Goal: Information Seeking & Learning: Learn about a topic

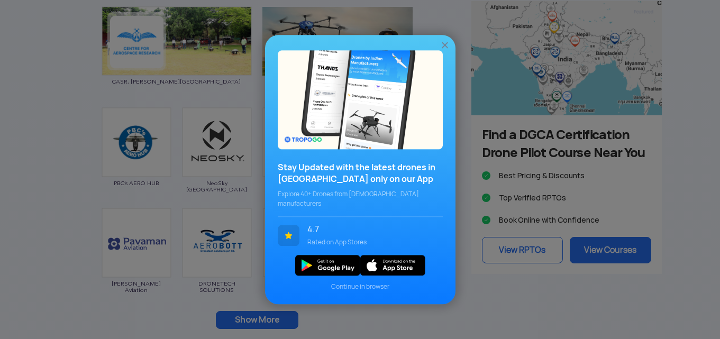
scroll to position [1453, 0]
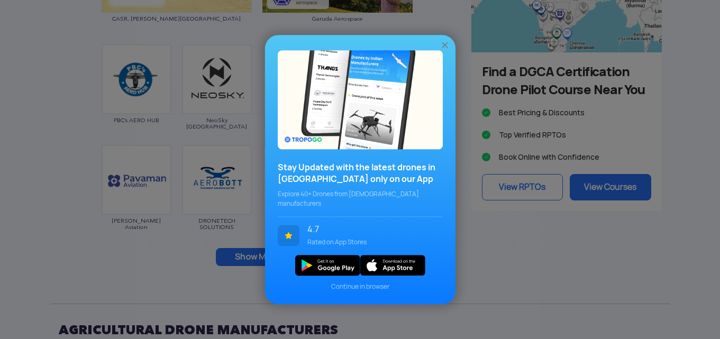
click at [444, 46] on img at bounding box center [445, 45] width 11 height 11
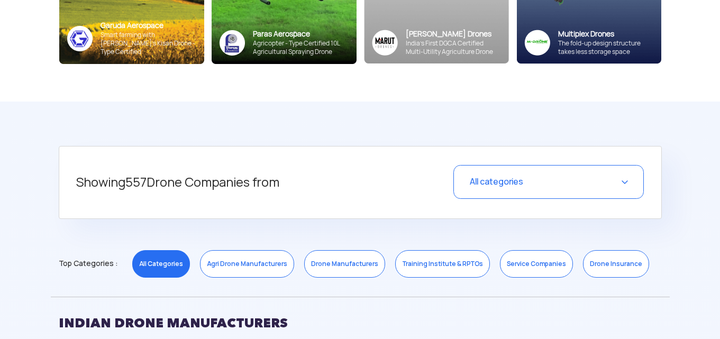
scroll to position [305, 0]
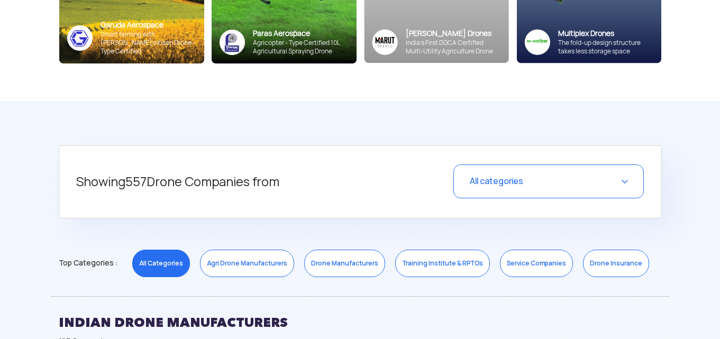
click at [596, 184] on div "All categories" at bounding box center [548, 182] width 190 height 34
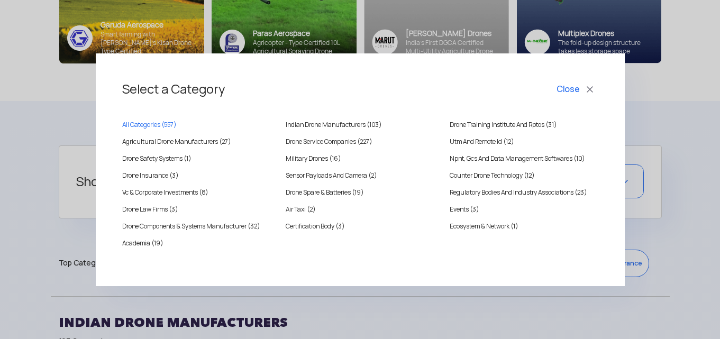
click at [597, 90] on button "Close" at bounding box center [576, 89] width 44 height 18
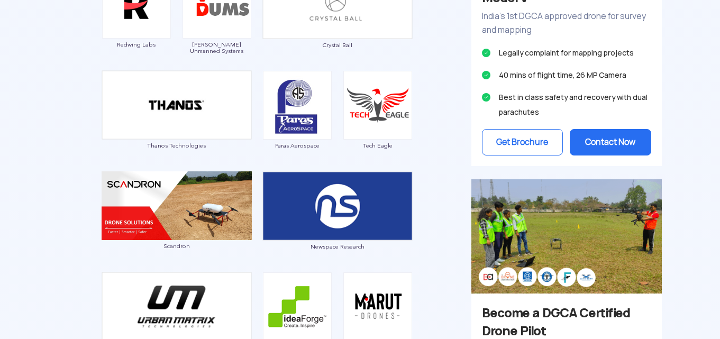
scroll to position [1045, 0]
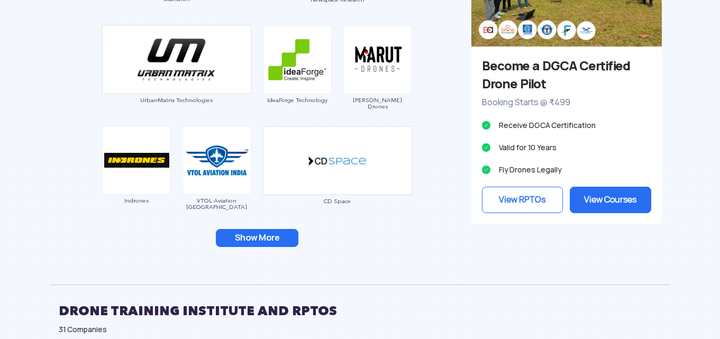
click at [272, 238] on button "Show More" at bounding box center [257, 238] width 83 height 18
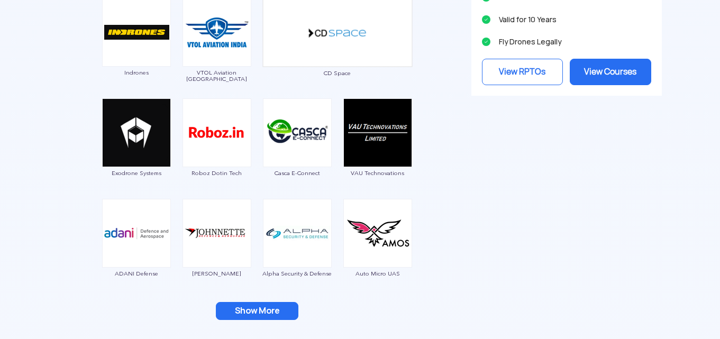
scroll to position [1292, 0]
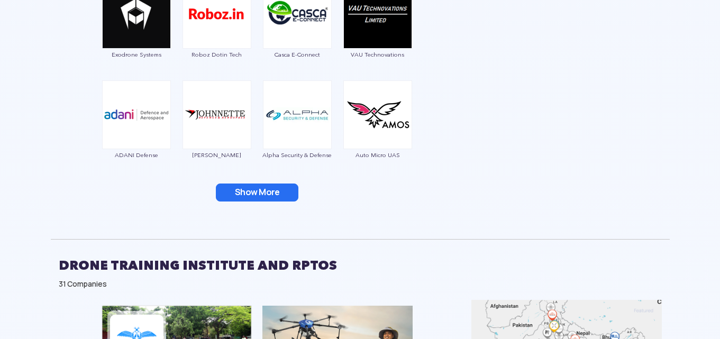
click at [259, 193] on button "Show More" at bounding box center [257, 193] width 83 height 18
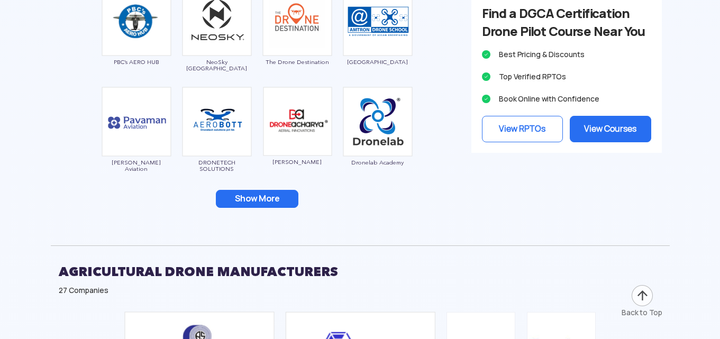
scroll to position [2280, 0]
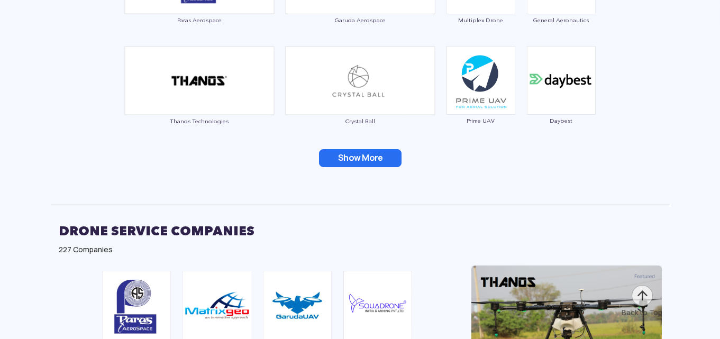
click at [364, 157] on button "Show More" at bounding box center [360, 158] width 83 height 18
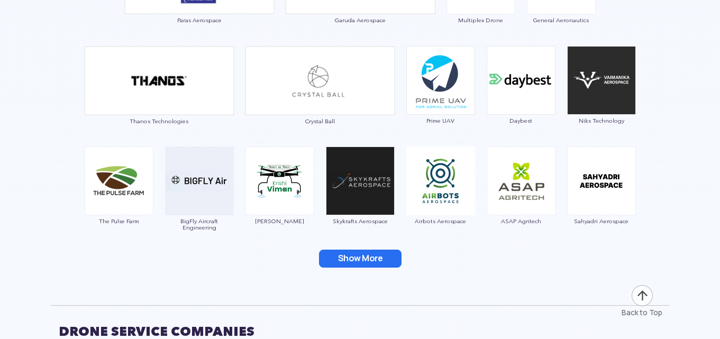
click at [351, 255] on button "Show More" at bounding box center [360, 259] width 83 height 18
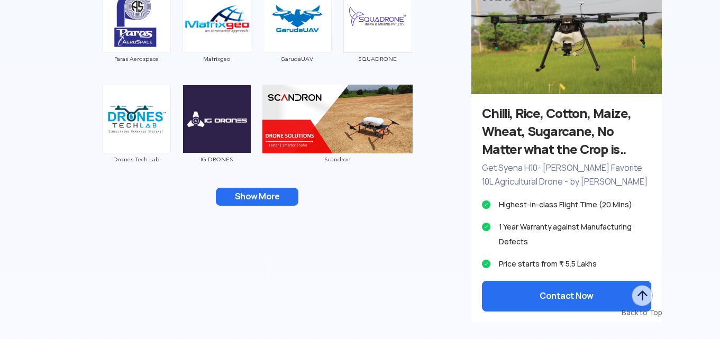
scroll to position [3021, 0]
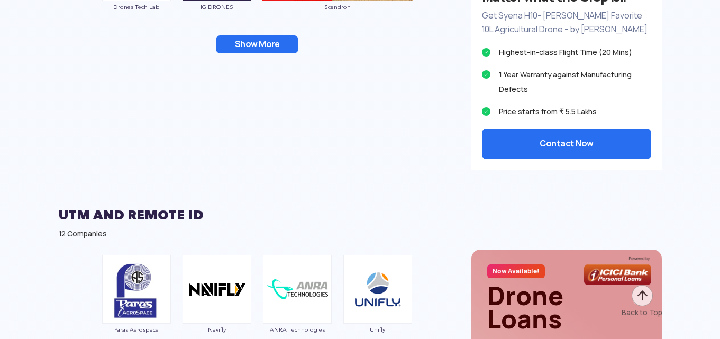
click at [274, 45] on button "Show More" at bounding box center [257, 44] width 83 height 18
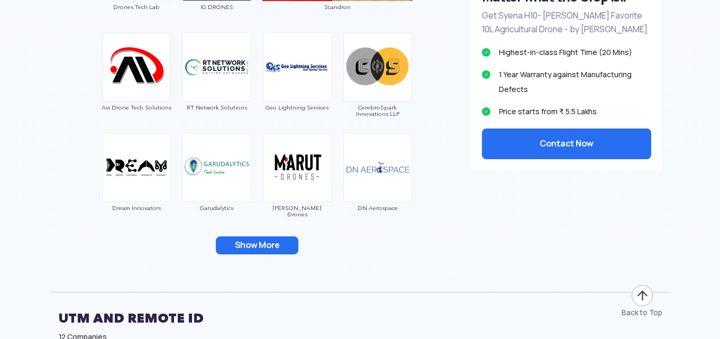
click at [282, 252] on button "Show More" at bounding box center [257, 245] width 83 height 18
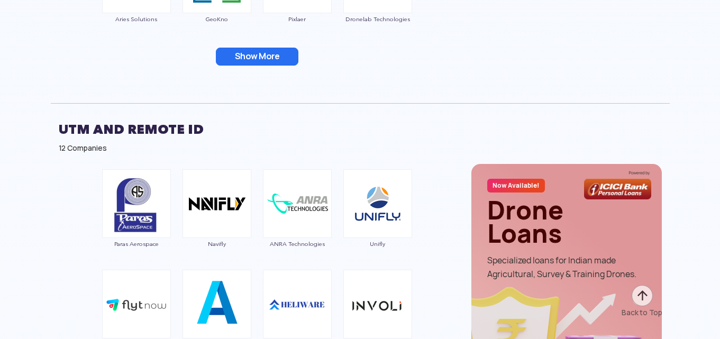
scroll to position [3514, 0]
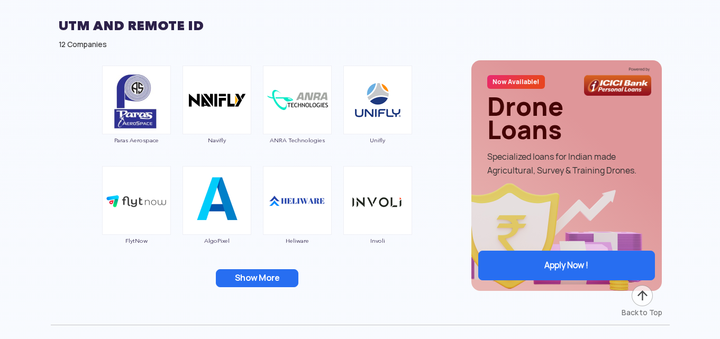
click at [275, 279] on button "Show More" at bounding box center [257, 278] width 83 height 18
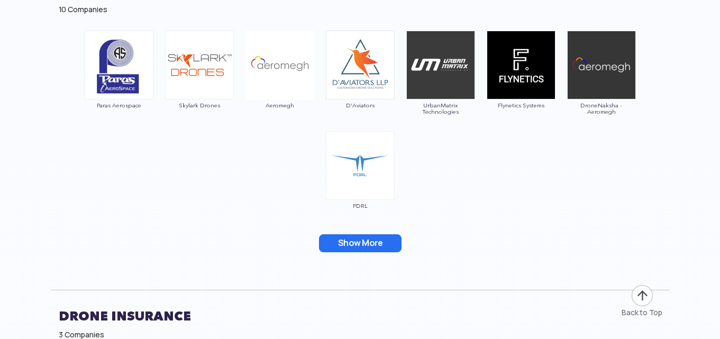
scroll to position [4749, 0]
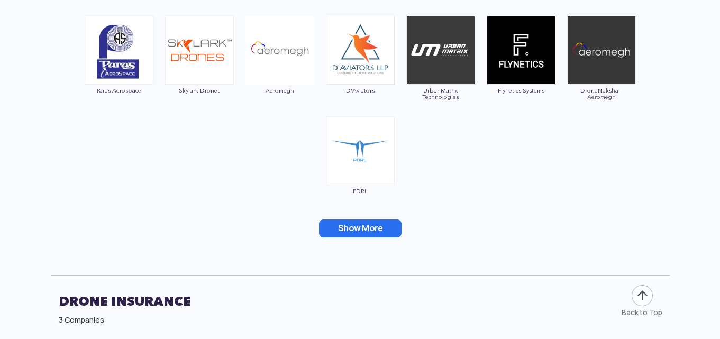
click at [379, 220] on button "Show More" at bounding box center [360, 229] width 83 height 18
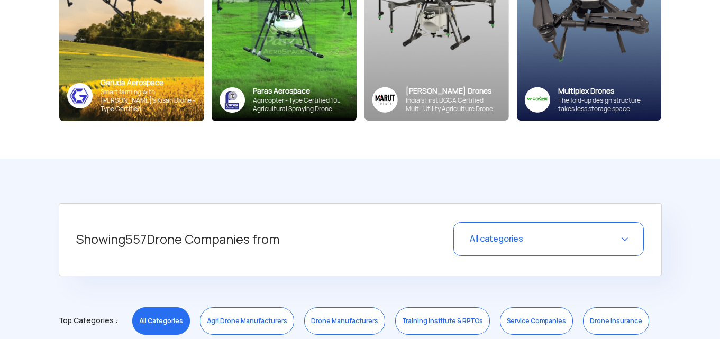
scroll to position [494, 0]
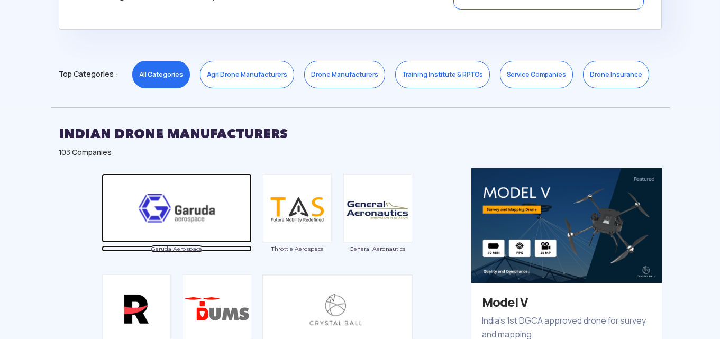
drag, startPoint x: 173, startPoint y: 247, endPoint x: 159, endPoint y: 248, distance: 14.3
click at [159, 248] on span "Garuda Aerospace" at bounding box center [177, 248] width 150 height 6
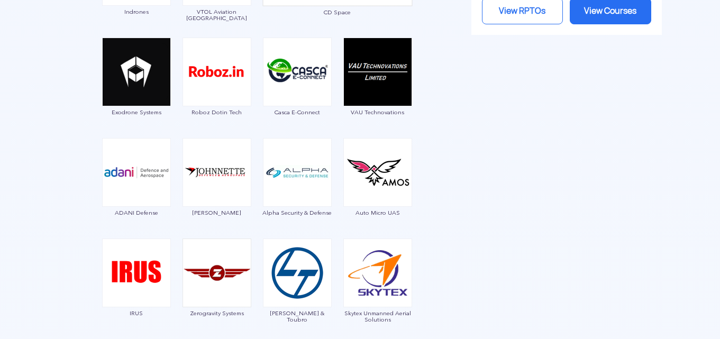
scroll to position [1481, 0]
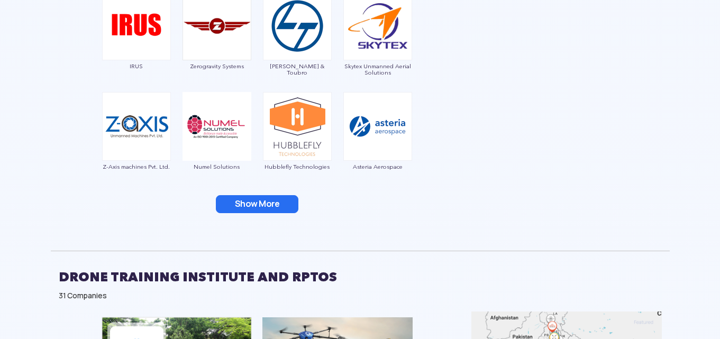
click at [284, 202] on button "Show More" at bounding box center [257, 204] width 83 height 18
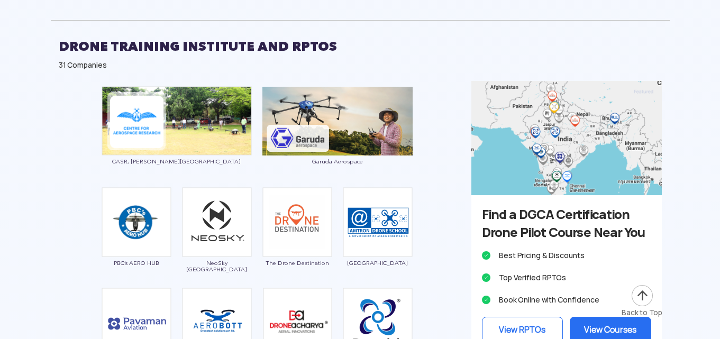
scroll to position [1975, 0]
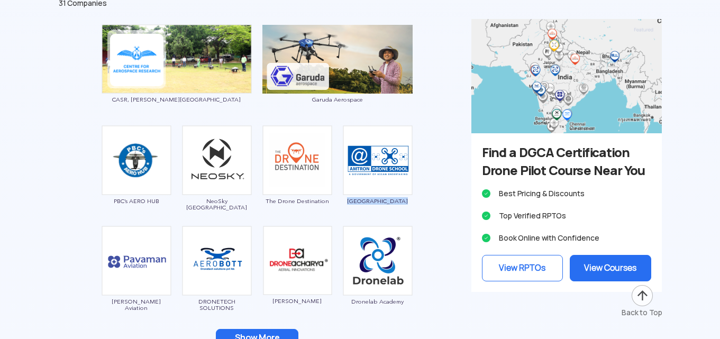
drag, startPoint x: 416, startPoint y: 197, endPoint x: 348, endPoint y: 201, distance: 68.4
click at [348, 201] on div "CASR, [PERSON_NAME] University Garuda Aerospace PBC’s AERO HUB NeoSky [GEOGRAPH…" at bounding box center [257, 192] width 413 height 347
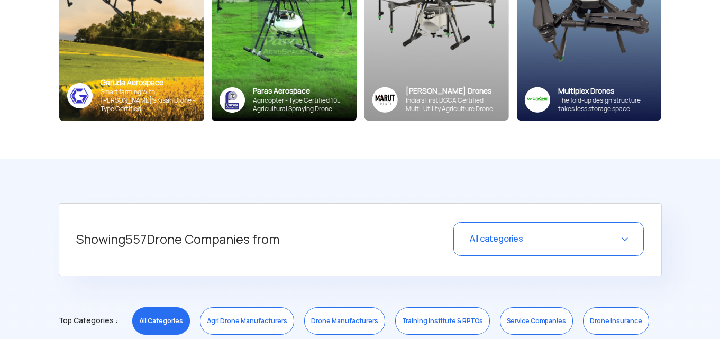
scroll to position [494, 0]
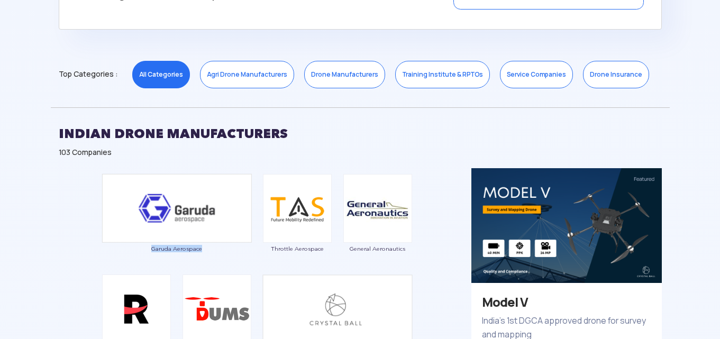
drag, startPoint x: 147, startPoint y: 243, endPoint x: 208, endPoint y: 250, distance: 62.3
click at [208, 250] on div "Garuda Aerospace" at bounding box center [177, 219] width 150 height 90
copy span "Garuda Aerospace"
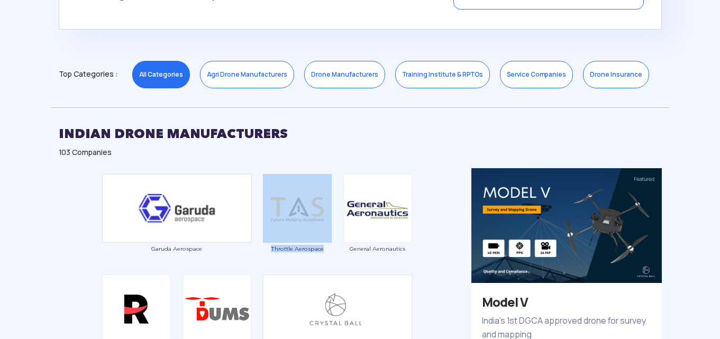
drag, startPoint x: 262, startPoint y: 242, endPoint x: 327, endPoint y: 249, distance: 65.4
click at [327, 249] on div "Throttle Aerospace" at bounding box center [297, 219] width 70 height 90
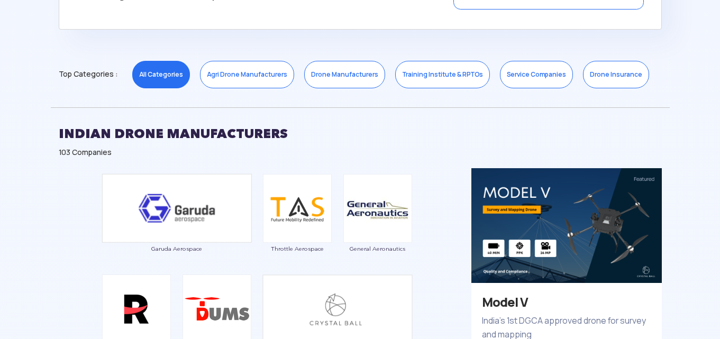
click at [245, 261] on div "Garuda Aerospace" at bounding box center [177, 219] width 150 height 90
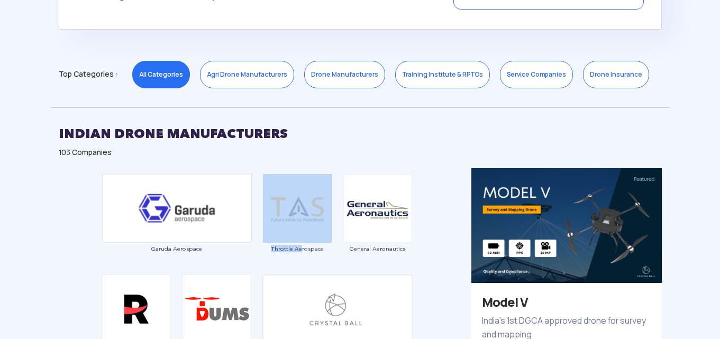
drag, startPoint x: 261, startPoint y: 248, endPoint x: 302, endPoint y: 248, distance: 40.7
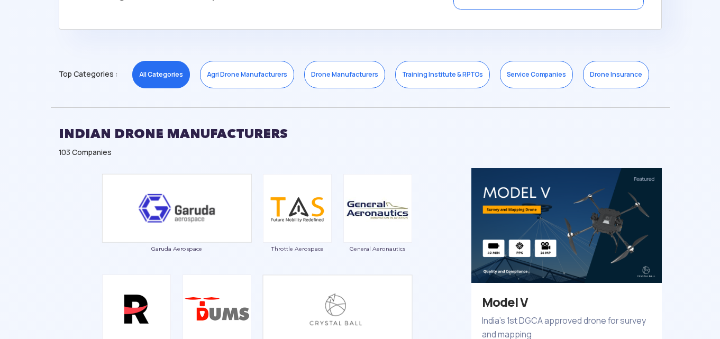
drag, startPoint x: 337, startPoint y: 250, endPoint x: 267, endPoint y: 250, distance: 69.8
copy span "Throttle Aerospace"
drag, startPoint x: 416, startPoint y: 250, endPoint x: 346, endPoint y: 249, distance: 69.8
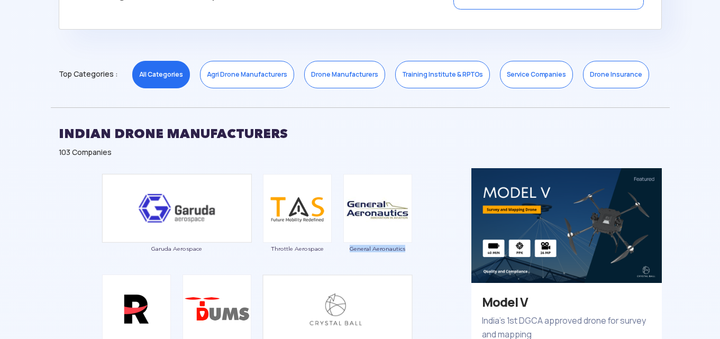
copy span "General Aeronautics"
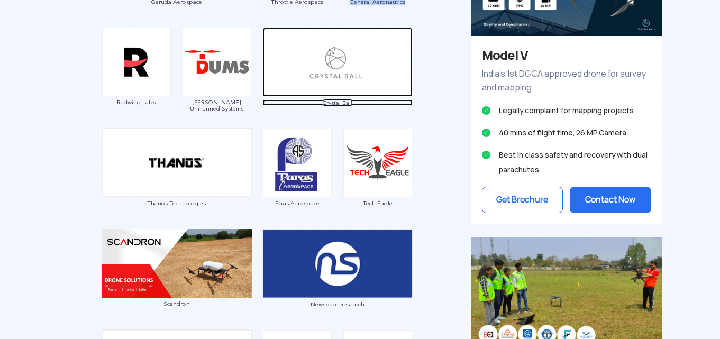
click at [394, 100] on span "Crystal Ball" at bounding box center [337, 102] width 150 height 6
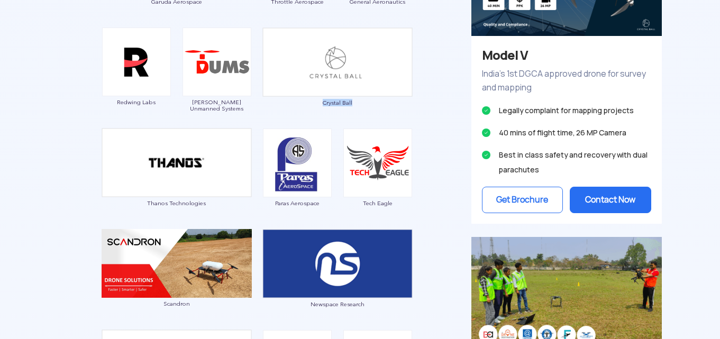
drag, startPoint x: 428, startPoint y: 93, endPoint x: 317, endPoint y: 111, distance: 111.9
copy span "Crystal Ball"
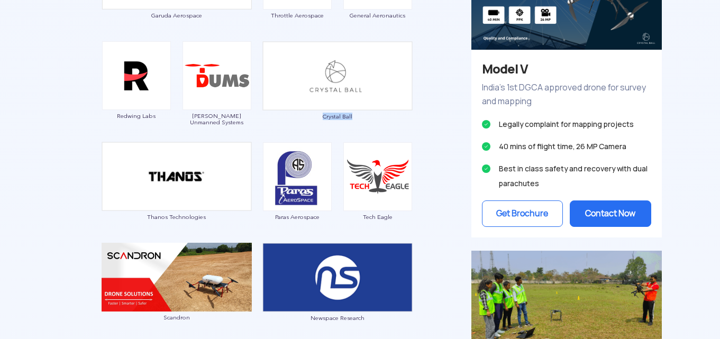
scroll to position [0, 0]
